Goal: Find specific page/section: Locate item on page

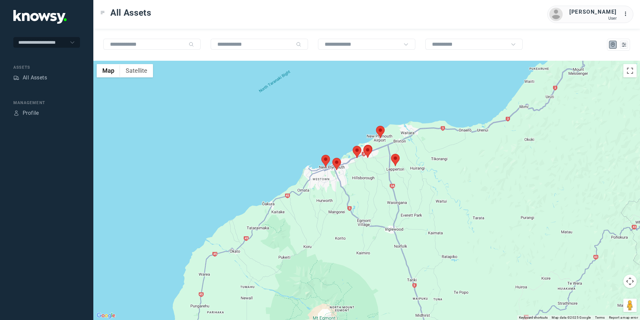
click at [321, 155] on area at bounding box center [321, 155] width 0 height 0
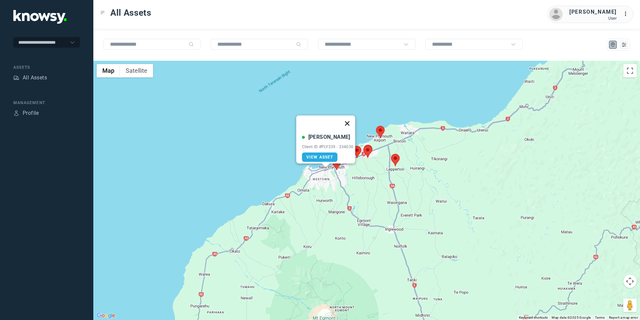
click at [351, 117] on button "Close" at bounding box center [347, 123] width 16 height 16
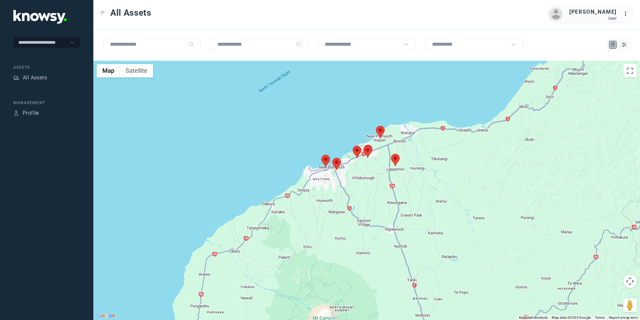
click at [332, 158] on area at bounding box center [332, 158] width 0 height 0
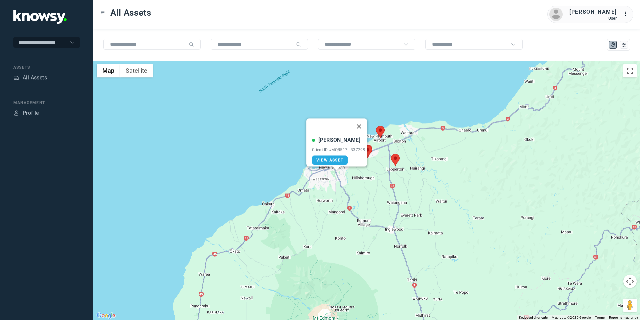
click at [362, 122] on button "Close" at bounding box center [359, 126] width 16 height 16
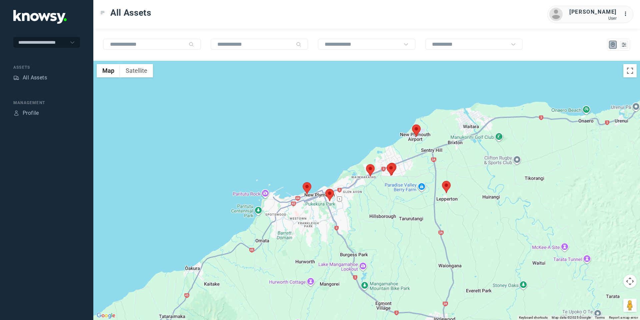
click at [366, 164] on area at bounding box center [366, 164] width 0 height 0
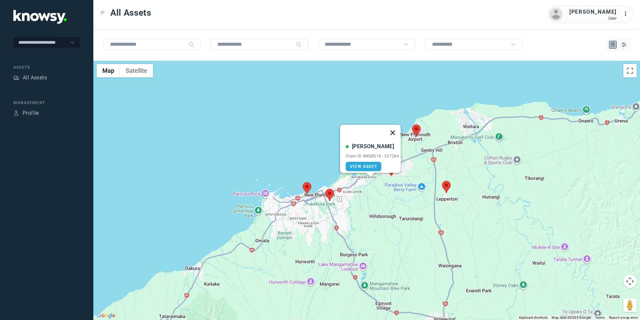
click at [394, 130] on button "Close" at bounding box center [393, 133] width 16 height 16
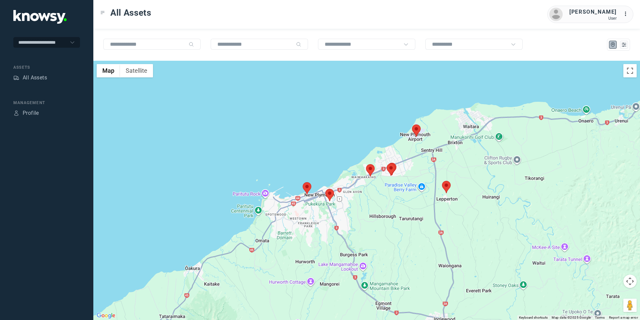
click at [412, 124] on area at bounding box center [412, 124] width 0 height 0
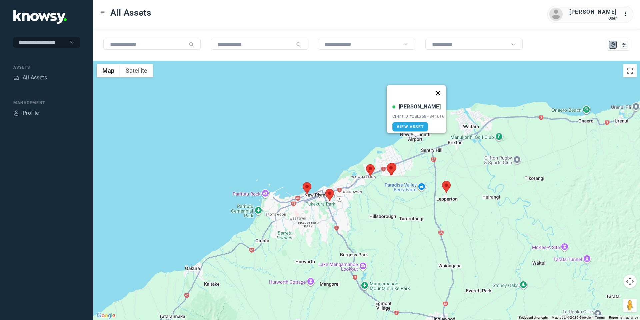
click at [445, 89] on button "Close" at bounding box center [438, 93] width 16 height 16
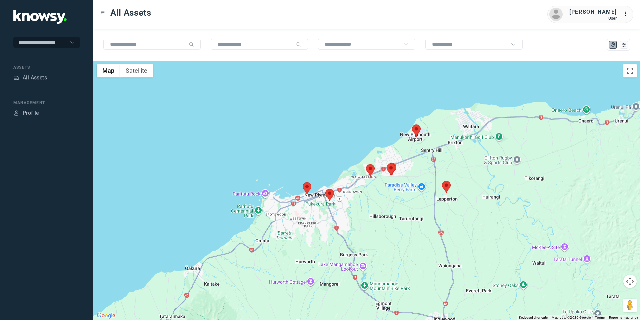
click at [442, 181] on area at bounding box center [442, 181] width 0 height 0
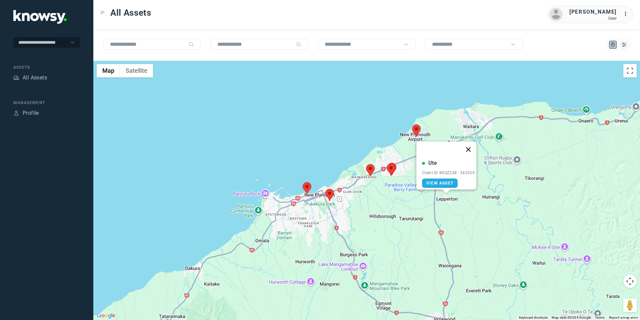
click at [473, 145] on button "Close" at bounding box center [469, 149] width 16 height 16
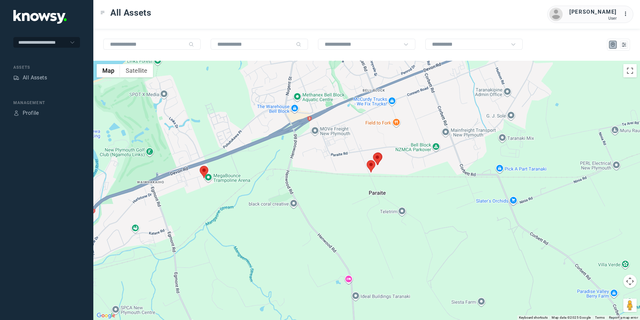
click at [367, 160] on area at bounding box center [367, 160] width 0 height 0
click at [397, 125] on button "Close" at bounding box center [393, 129] width 16 height 16
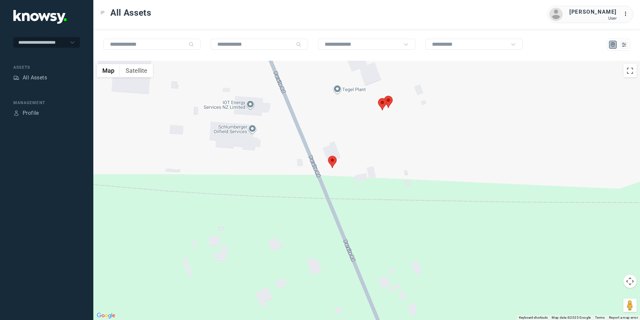
click at [384, 96] on area at bounding box center [384, 96] width 0 height 0
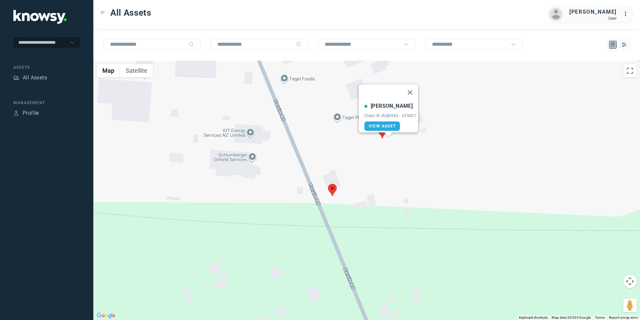
click at [410, 97] on div "[PERSON_NAME] Client ID #LBD983 - 335007 View Asset" at bounding box center [388, 108] width 59 height 48
click at [414, 84] on button "Close" at bounding box center [410, 92] width 16 height 16
click at [378, 126] on area at bounding box center [378, 126] width 0 height 0
click at [408, 90] on button "Close" at bounding box center [405, 95] width 16 height 16
click at [328, 184] on area at bounding box center [328, 184] width 0 height 0
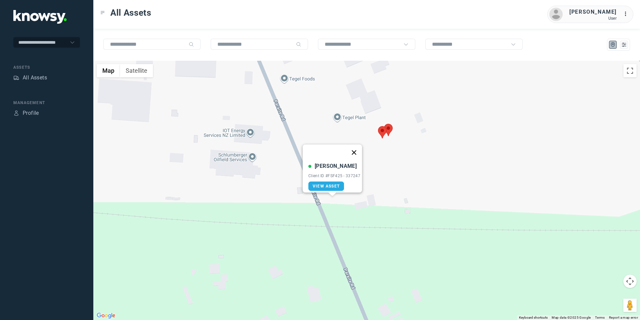
click at [358, 148] on button "Close" at bounding box center [354, 152] width 16 height 16
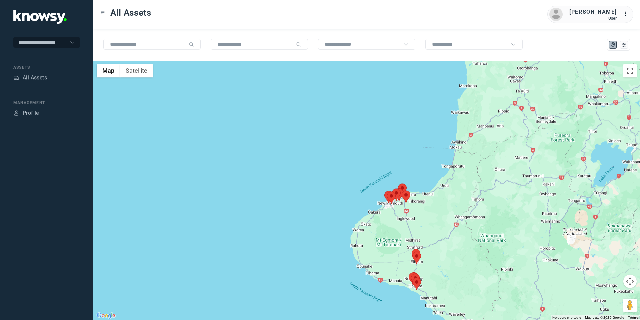
click at [631, 278] on button "Map camera controls" at bounding box center [630, 280] width 13 height 13
click at [592, 298] on button "Move down" at bounding box center [596, 297] width 13 height 13
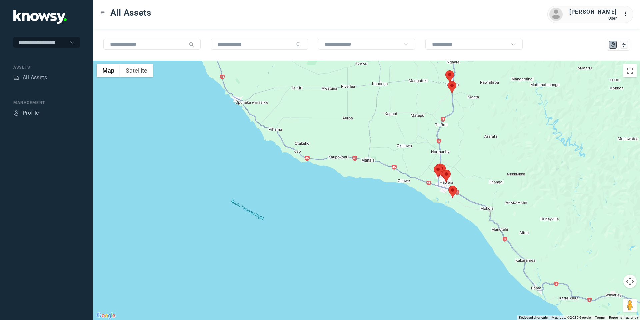
click at [446, 70] on area at bounding box center [446, 70] width 0 height 0
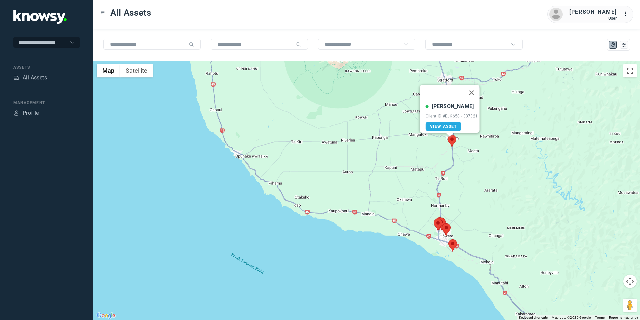
click at [448, 135] on area at bounding box center [448, 135] width 0 height 0
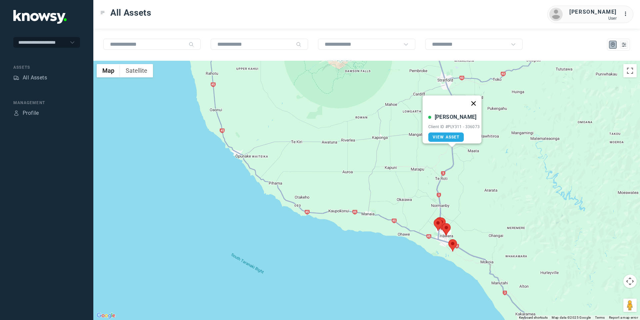
click at [476, 96] on button "Close" at bounding box center [474, 103] width 16 height 16
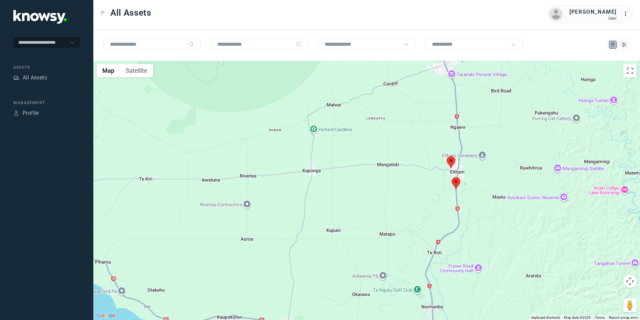
click at [625, 280] on button "Map camera controls" at bounding box center [630, 280] width 13 height 13
click at [600, 302] on button "Move down" at bounding box center [596, 297] width 13 height 13
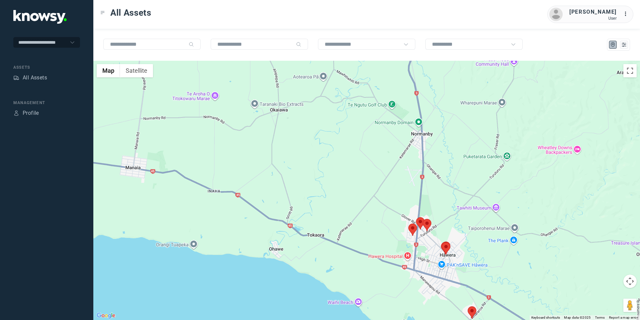
click at [468, 306] on area at bounding box center [468, 306] width 0 height 0
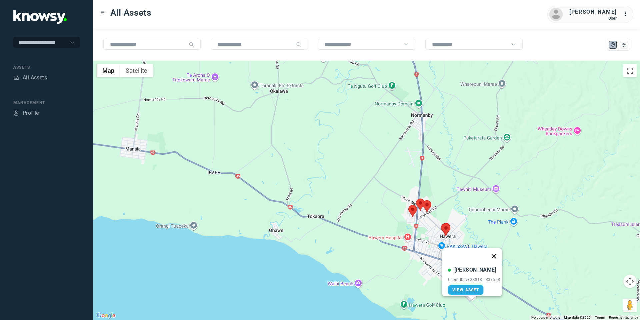
click at [498, 250] on button "Close" at bounding box center [494, 256] width 16 height 16
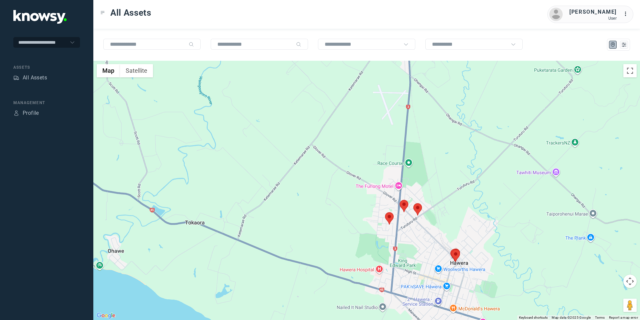
click at [385, 212] on area at bounding box center [385, 212] width 0 height 0
click at [415, 177] on button "Close" at bounding box center [411, 181] width 16 height 16
click at [414, 203] on area at bounding box center [414, 203] width 0 height 0
click at [440, 167] on button "Close" at bounding box center [439, 172] width 16 height 16
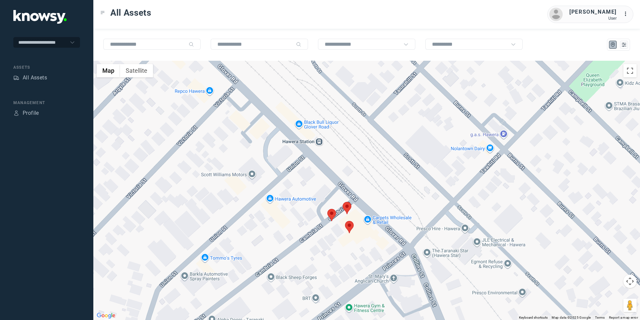
click at [327, 209] on area at bounding box center [327, 209] width 0 height 0
click at [345, 221] on area at bounding box center [345, 221] width 0 height 0
click at [376, 185] on button "Close" at bounding box center [372, 189] width 16 height 16
click at [343, 202] on area at bounding box center [343, 202] width 0 height 0
click at [371, 166] on button "Close" at bounding box center [369, 170] width 16 height 16
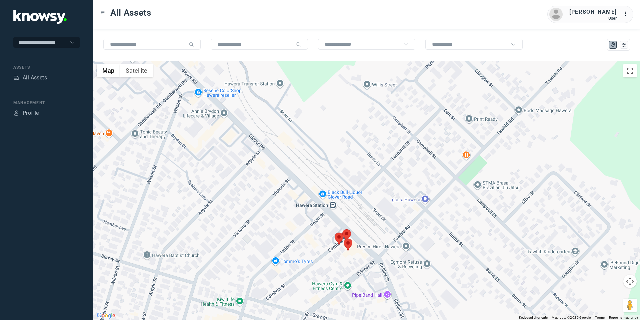
click at [626, 279] on button "Map camera controls" at bounding box center [630, 280] width 13 height 13
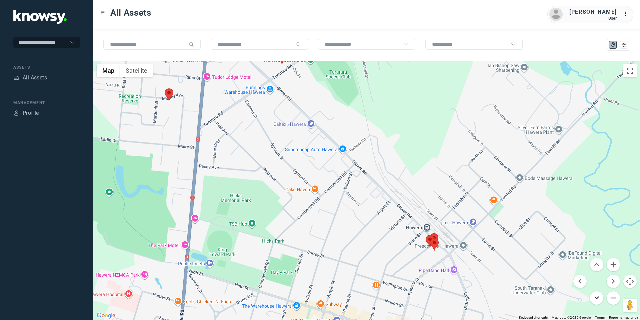
click at [598, 298] on button "Move down" at bounding box center [596, 297] width 13 height 13
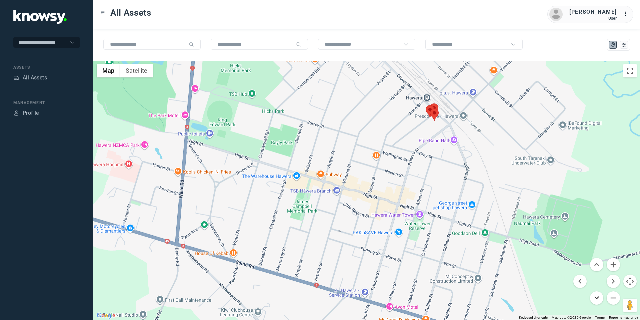
click at [596, 301] on button "Move down" at bounding box center [596, 297] width 13 height 13
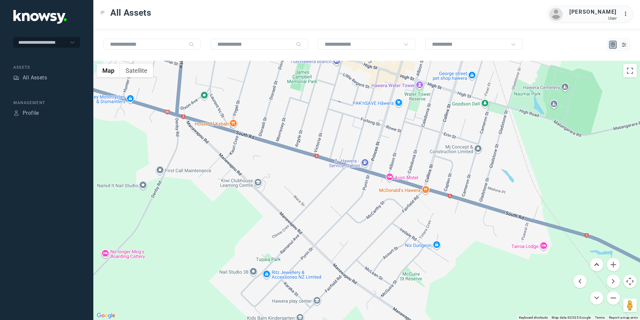
click at [602, 263] on button "Move up" at bounding box center [596, 264] width 13 height 13
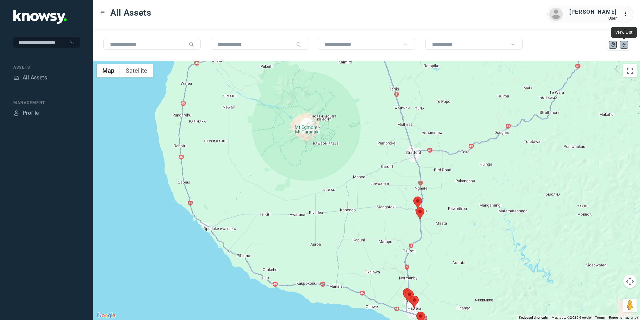
click at [624, 46] on icon "List" at bounding box center [624, 45] width 4 height 4
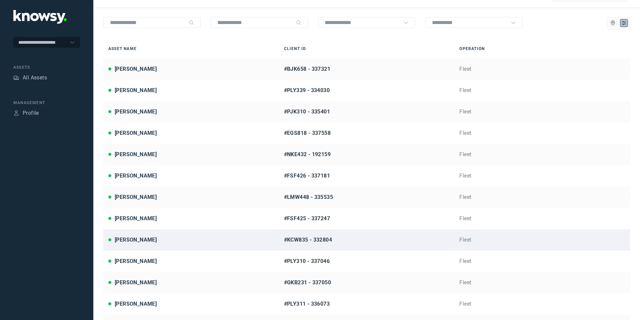
scroll to position [56, 0]
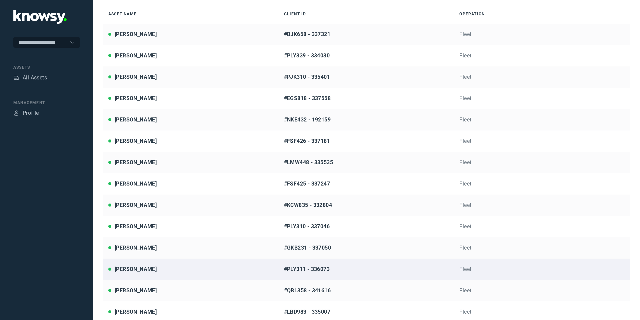
click at [149, 267] on div "[PERSON_NAME]" at bounding box center [136, 269] width 42 height 8
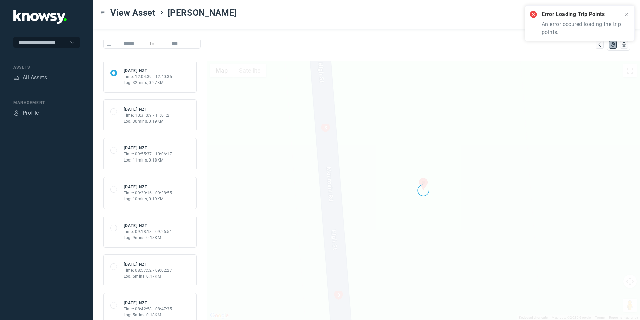
click at [117, 113] on div "68bf595da448e0d5f1f1e7b9 Tue 9 Sep 25 NZT Time: 10:31:09 - 11:01:21 Log: 30mins…" at bounding box center [149, 115] width 79 height 18
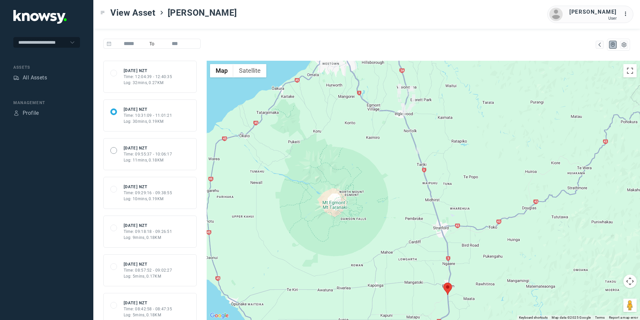
click at [114, 148] on span at bounding box center [113, 150] width 7 height 7
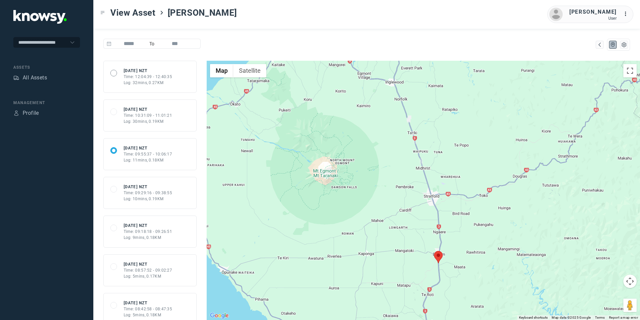
click at [112, 72] on span at bounding box center [113, 73] width 7 height 7
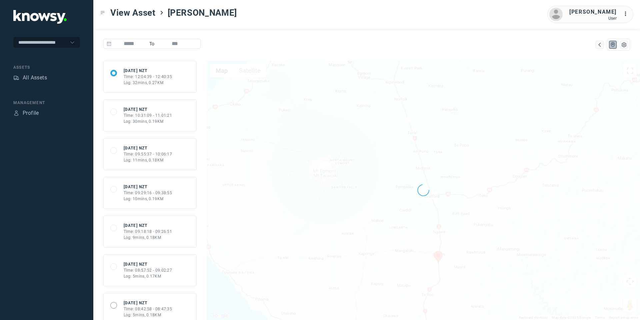
click at [114, 304] on span at bounding box center [113, 305] width 7 height 7
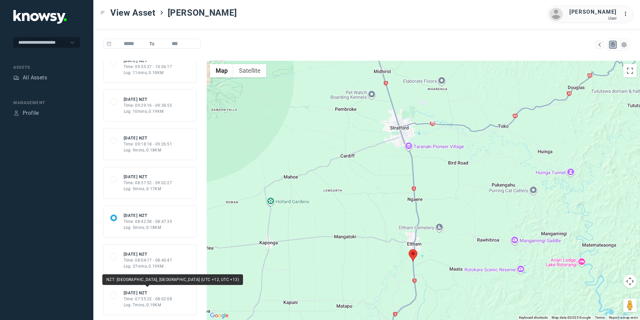
scroll to position [88, 0]
click at [118, 294] on div "68bf34e661c3fd1dfb6680a6 Tue 9 Sep 25 NZT Time: 07:55:32 - 08:02:08 Log: 7mins,…" at bounding box center [149, 298] width 79 height 18
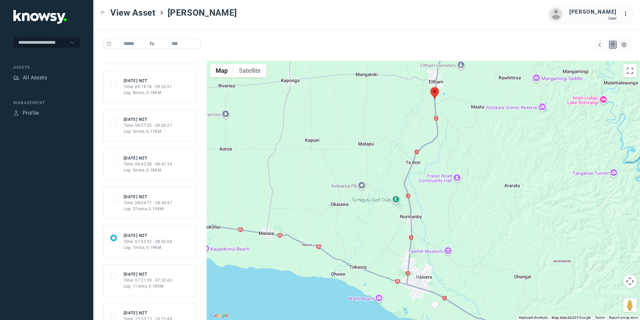
scroll to position [146, 0]
click at [114, 275] on span at bounding box center [113, 275] width 7 height 7
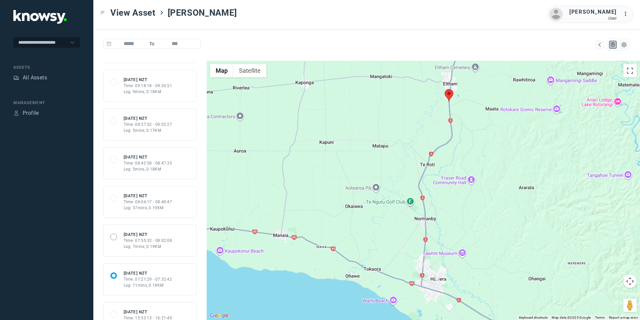
click at [112, 235] on span at bounding box center [113, 236] width 7 height 7
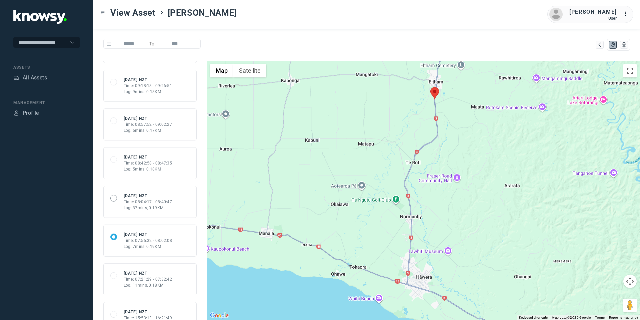
click at [112, 197] on span at bounding box center [113, 198] width 7 height 7
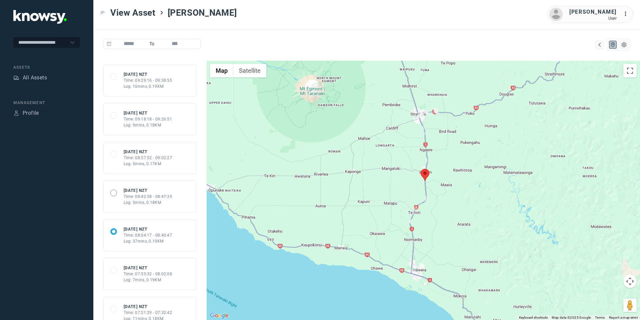
scroll to position [114, 0]
click at [117, 192] on div "68bf4001909e2640eab6fe61 Tue 9 Sep 25 NZT Time: 08:42:58 - 08:47:35 Log: 5mins,…" at bounding box center [149, 195] width 79 height 18
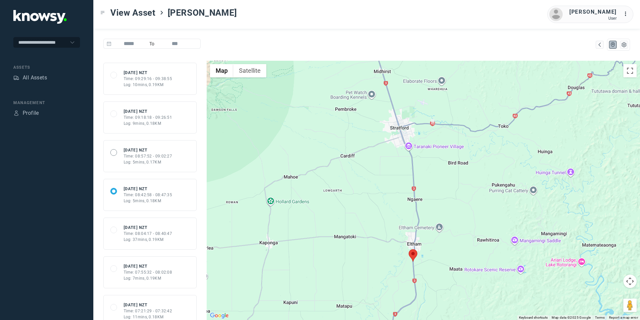
click at [116, 151] on span at bounding box center [113, 152] width 7 height 7
click at [111, 112] on span at bounding box center [113, 113] width 7 height 7
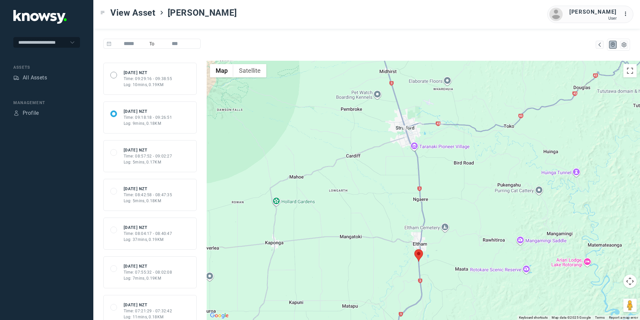
click at [113, 76] on span at bounding box center [113, 75] width 7 height 7
